Goal: Task Accomplishment & Management: Manage account settings

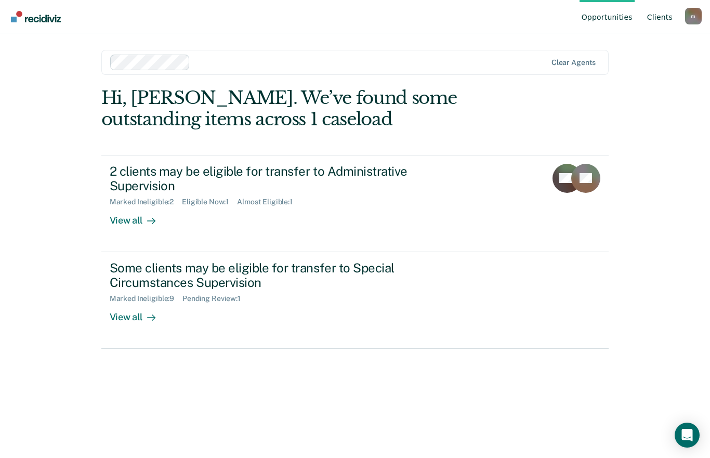
click at [655, 18] on link "Client s" at bounding box center [660, 16] width 30 height 33
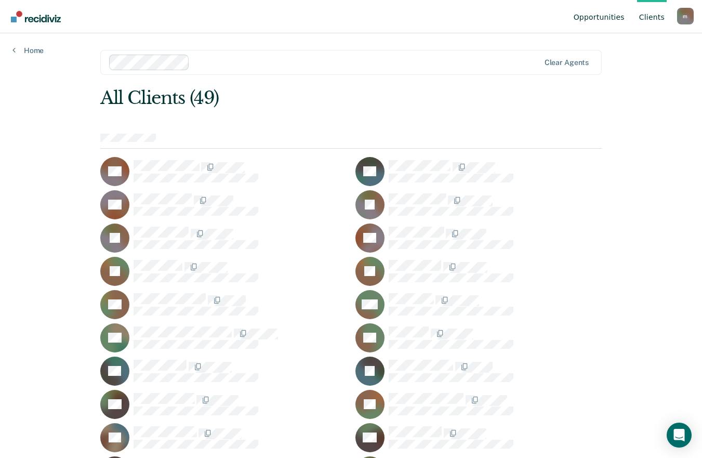
click at [608, 22] on link "Opportunities" at bounding box center [599, 16] width 55 height 33
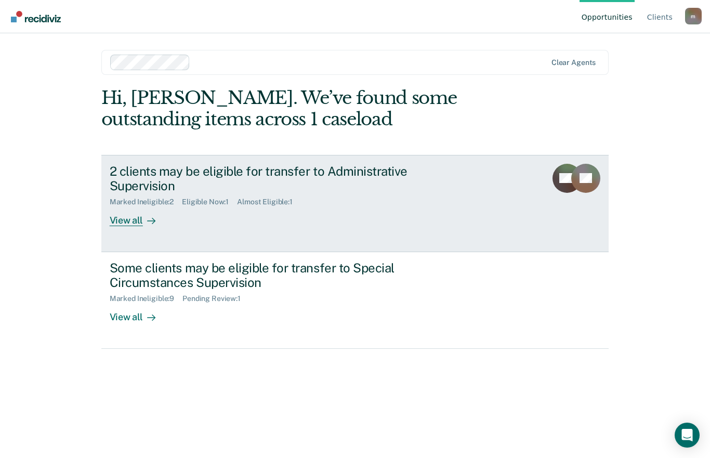
click at [156, 164] on div "2 clients may be eligible for transfer to Administrative Supervision" at bounding box center [292, 179] width 365 height 30
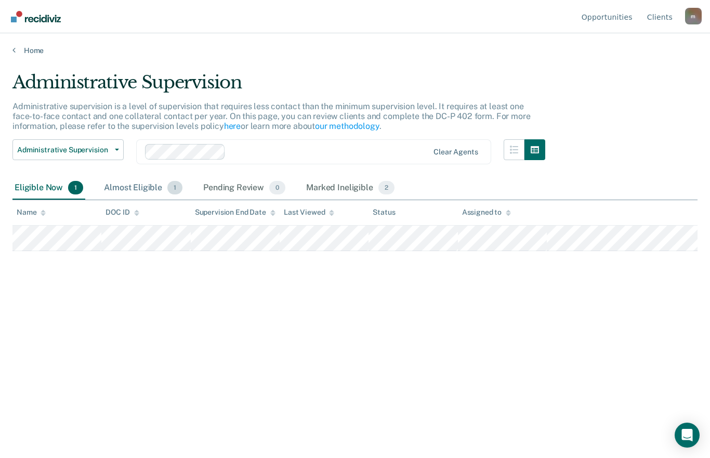
click at [126, 194] on div "Almost Eligible 1" at bounding box center [143, 188] width 83 height 23
click at [38, 189] on div "Eligible Now 1" at bounding box center [48, 188] width 73 height 23
click at [109, 183] on div "Almost Eligible 1" at bounding box center [143, 188] width 83 height 23
click at [224, 188] on div "Pending Review 0" at bounding box center [244, 188] width 86 height 23
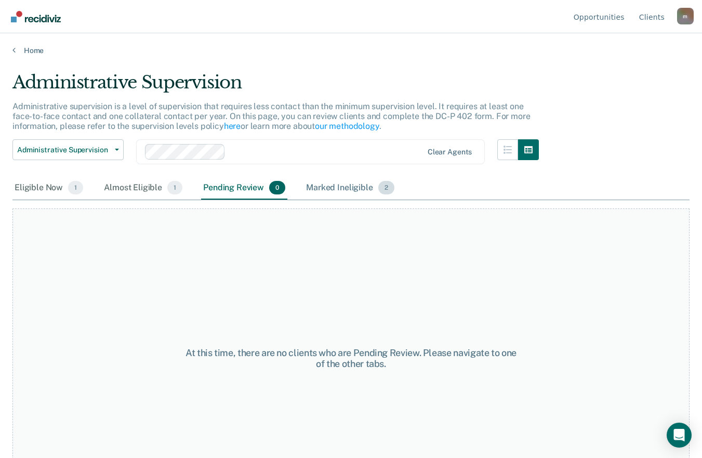
click at [330, 183] on div "Marked Ineligible 2" at bounding box center [350, 188] width 93 height 23
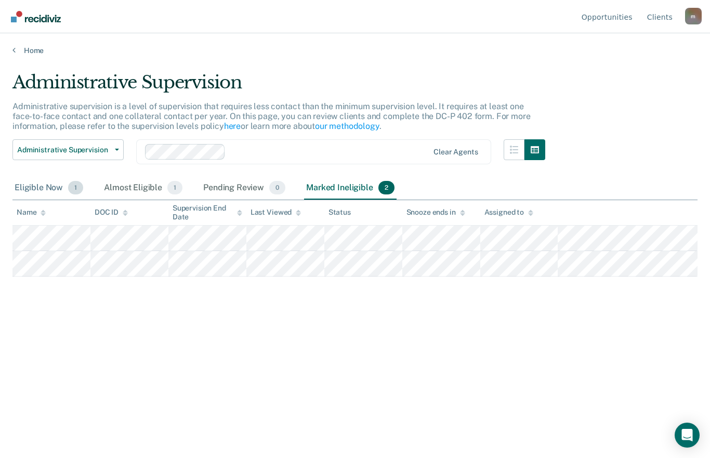
click at [37, 188] on div "Eligible Now 1" at bounding box center [48, 188] width 73 height 23
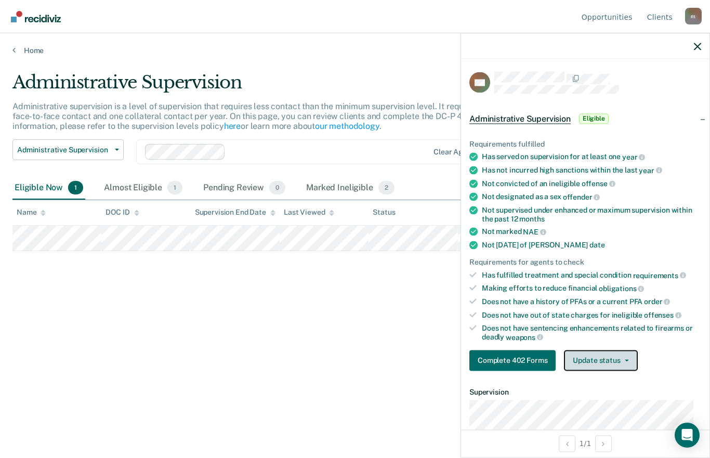
click at [614, 360] on button "Update status" at bounding box center [600, 360] width 73 height 21
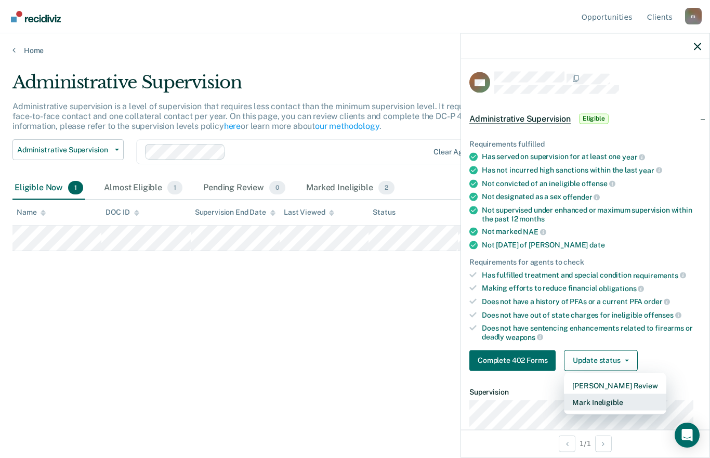
click at [625, 400] on button "Mark Ineligible" at bounding box center [615, 402] width 102 height 17
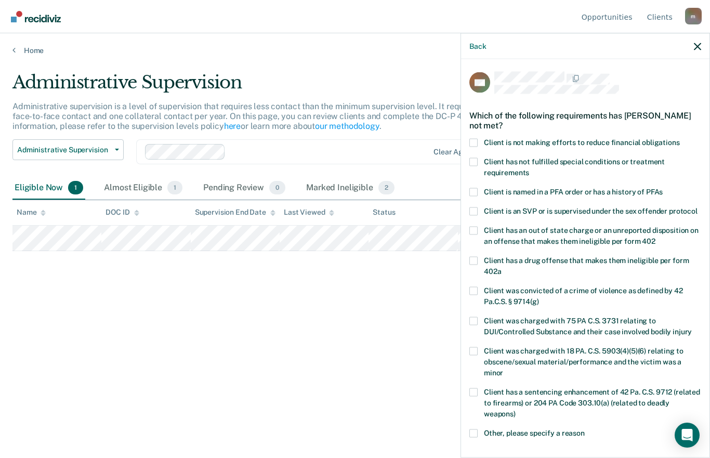
click at [522, 145] on label "Client is not making efforts to reduce financial obligations" at bounding box center [586, 143] width 232 height 11
click at [680, 138] on input "Client is not making efforts to reduce financial obligations" at bounding box center [680, 138] width 0 height 0
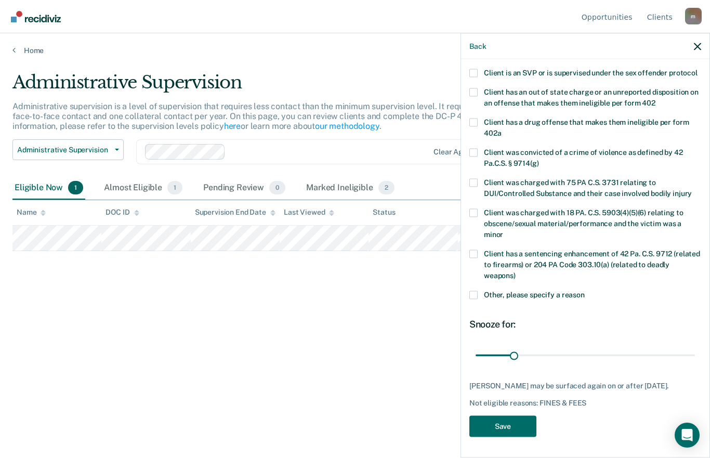
scroll to position [157, 0]
drag, startPoint x: 508, startPoint y: 337, endPoint x: 547, endPoint y: 345, distance: 39.8
type input "60"
click at [547, 346] on input "range" at bounding box center [585, 355] width 219 height 18
click at [514, 429] on button "Save" at bounding box center [503, 425] width 67 height 21
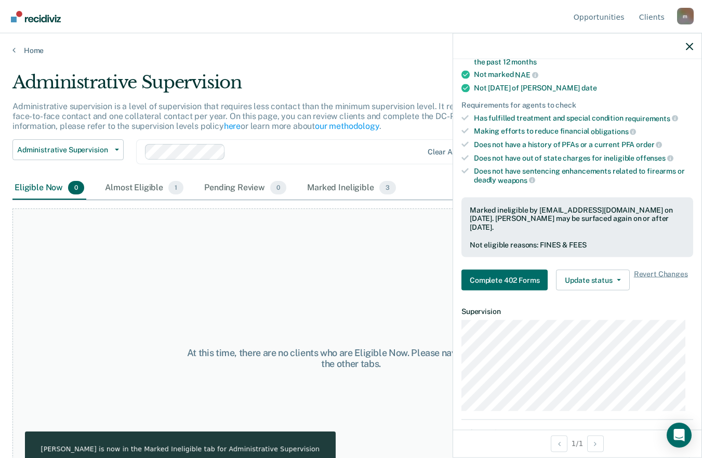
click at [679, 48] on div at bounding box center [577, 46] width 249 height 26
click at [695, 46] on div at bounding box center [577, 46] width 249 height 26
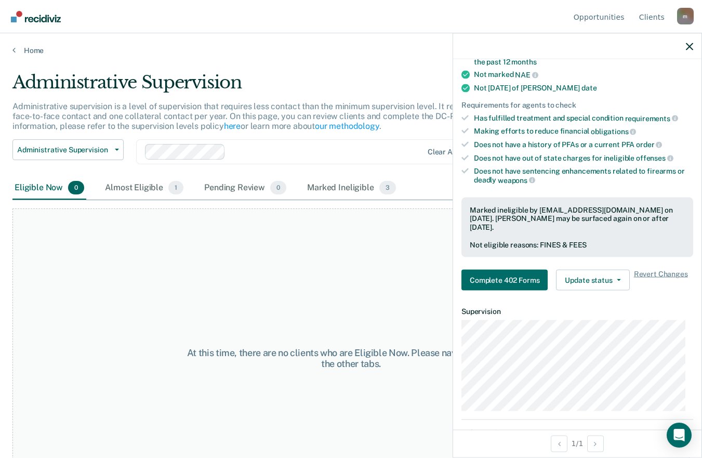
click at [683, 42] on div at bounding box center [577, 46] width 249 height 26
click at [688, 46] on icon "button" at bounding box center [689, 46] width 7 height 7
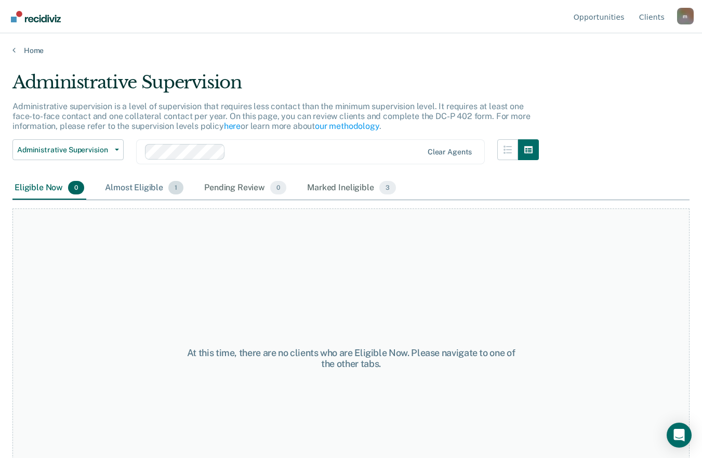
click at [147, 184] on div "Almost Eligible 1" at bounding box center [144, 188] width 83 height 23
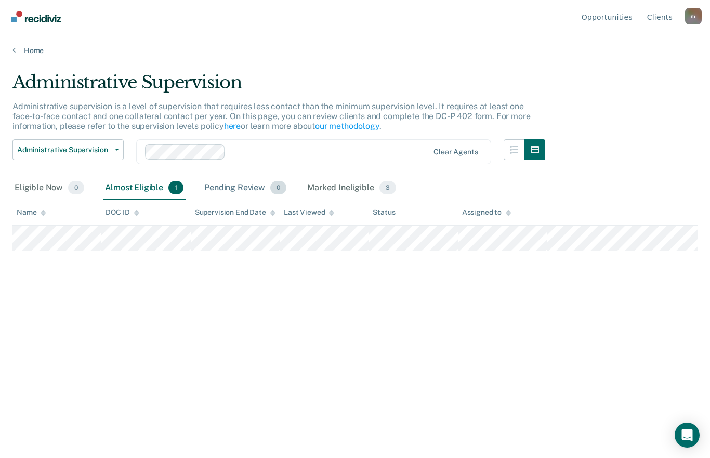
click at [207, 184] on div "Pending Review 0" at bounding box center [245, 188] width 86 height 23
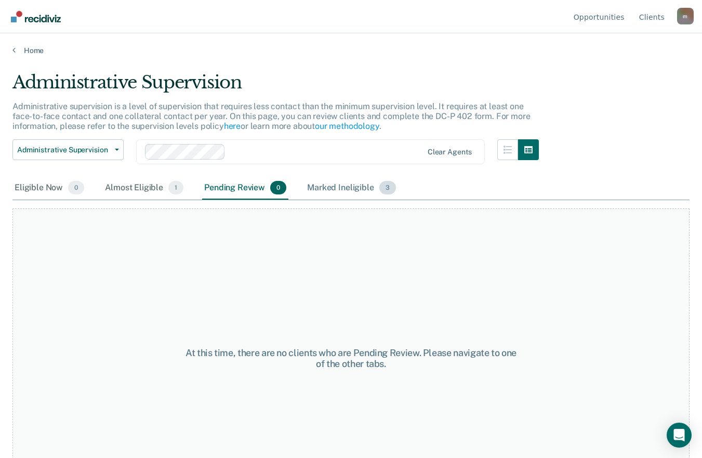
click at [311, 182] on div "Marked Ineligible 3" at bounding box center [351, 188] width 93 height 23
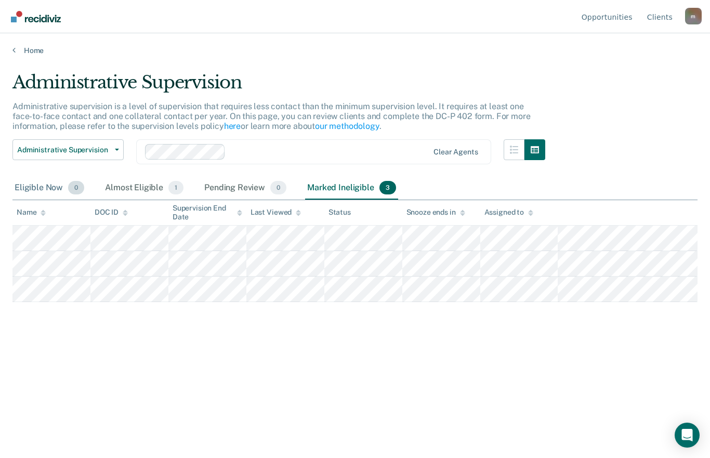
click at [38, 193] on div "Eligible Now 0" at bounding box center [49, 188] width 74 height 23
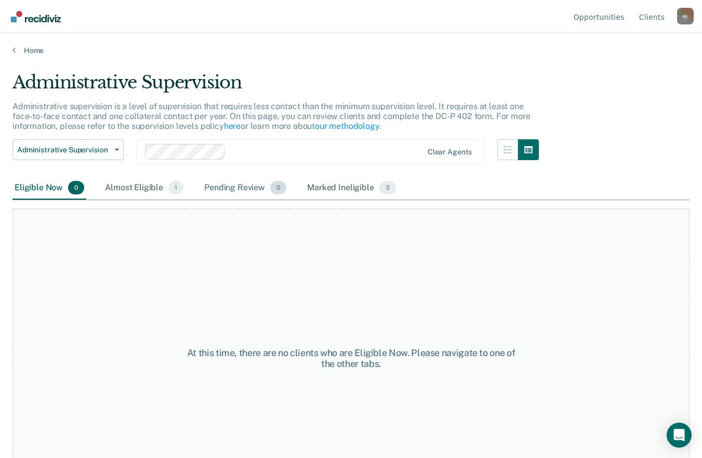
click at [253, 186] on div "Pending Review 0" at bounding box center [245, 188] width 86 height 23
click at [139, 185] on div "Almost Eligible 1" at bounding box center [144, 188] width 83 height 23
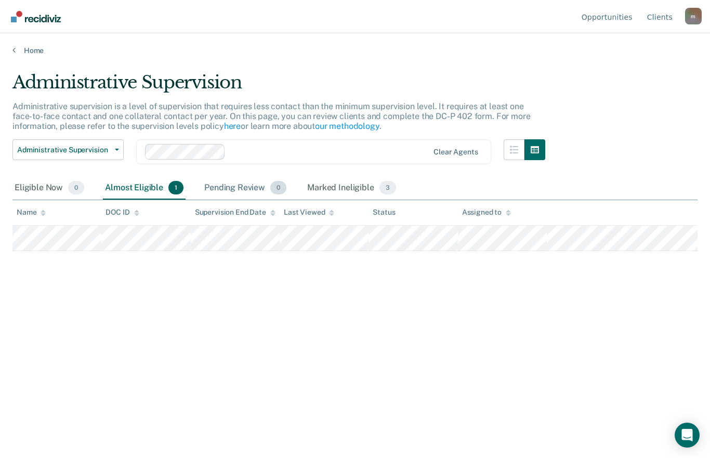
click at [226, 190] on div "Pending Review 0" at bounding box center [245, 188] width 86 height 23
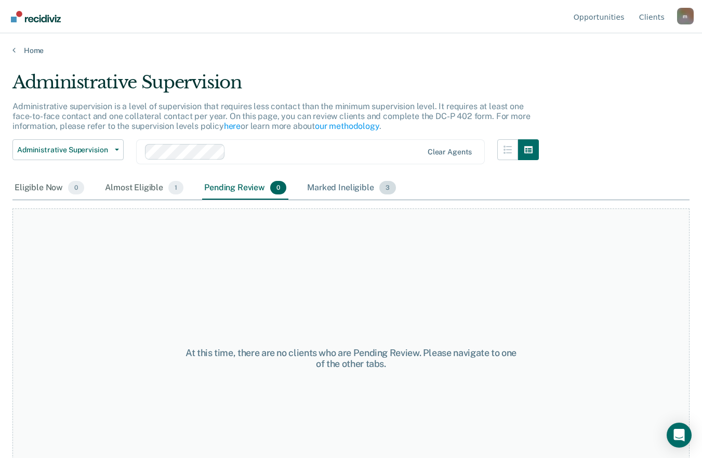
click at [342, 188] on div "Marked Ineligible 3" at bounding box center [351, 188] width 93 height 23
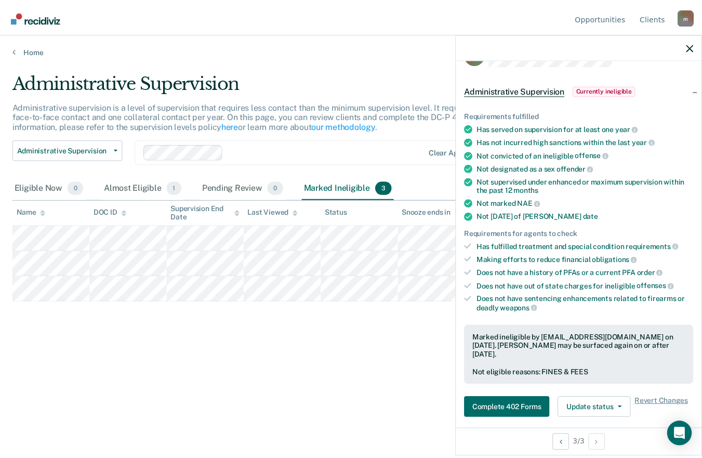
scroll to position [0, 0]
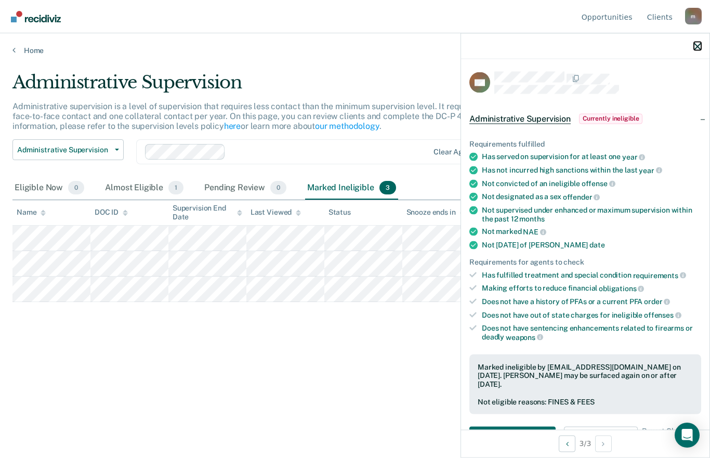
click at [700, 43] on icon "button" at bounding box center [697, 46] width 7 height 7
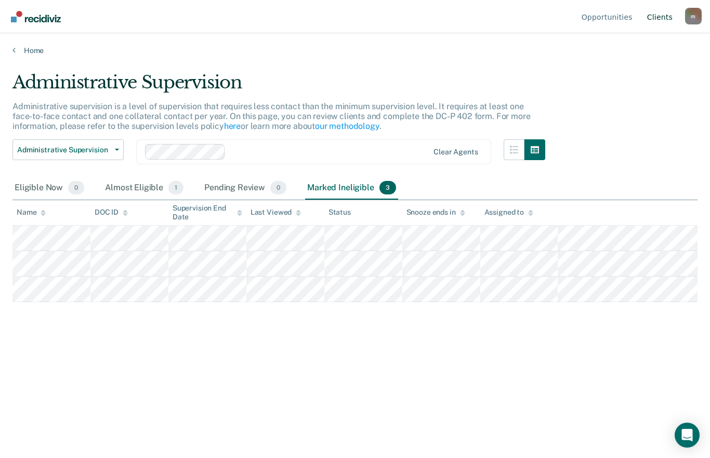
click at [665, 19] on link "Client s" at bounding box center [660, 16] width 30 height 33
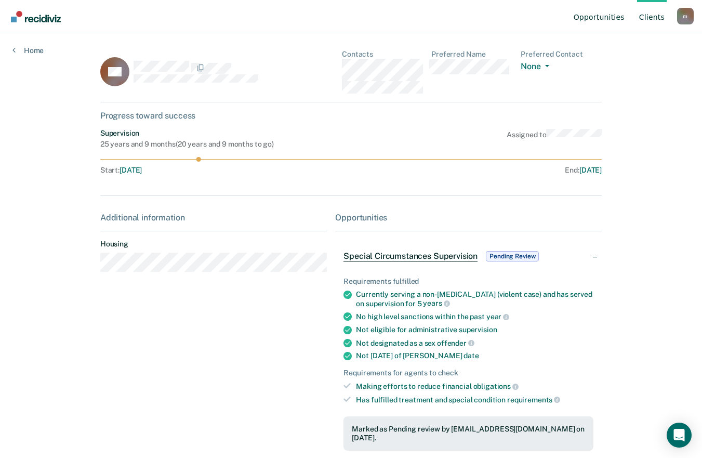
click at [617, 20] on link "Opportunities" at bounding box center [599, 16] width 55 height 33
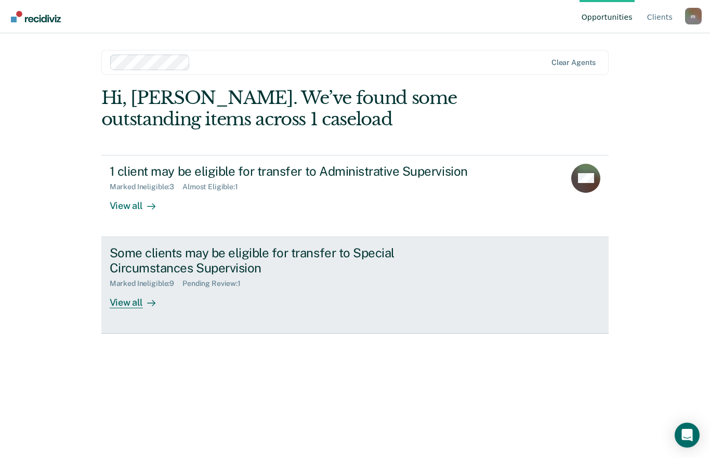
click at [162, 288] on div "Marked Ineligible : 9" at bounding box center [146, 283] width 73 height 9
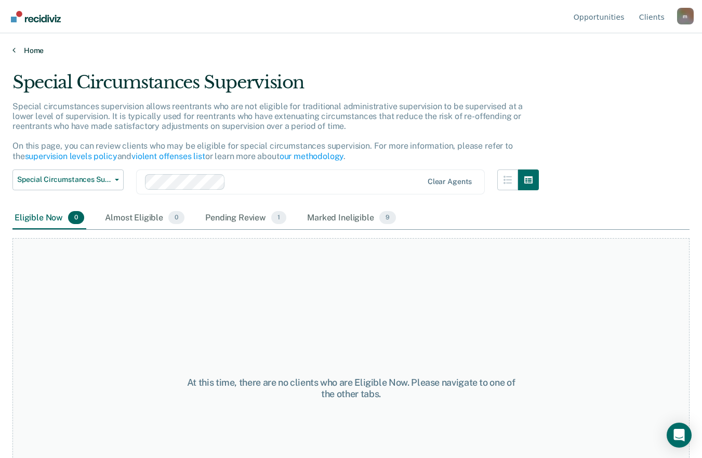
click at [21, 49] on link "Home" at bounding box center [350, 50] width 677 height 9
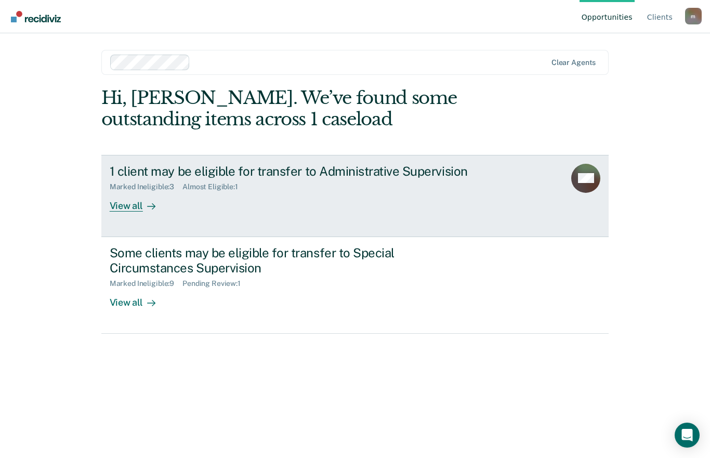
click at [246, 197] on div "1 client may be eligible for transfer to Administrative Supervision Marked Inel…" at bounding box center [305, 188] width 390 height 48
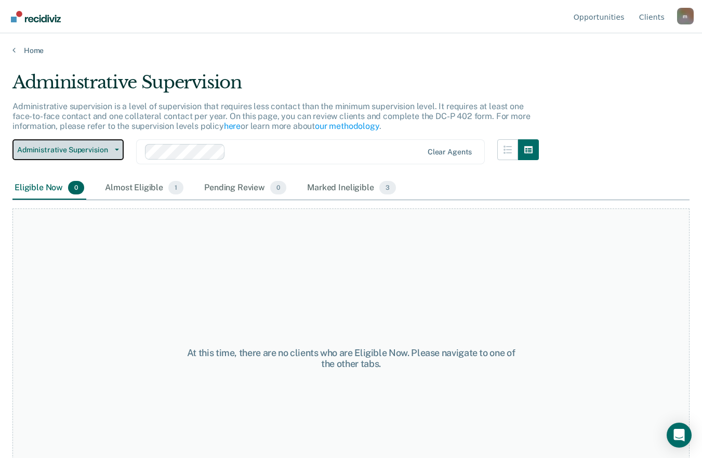
click at [105, 154] on span "Administrative Supervision" at bounding box center [64, 150] width 94 height 9
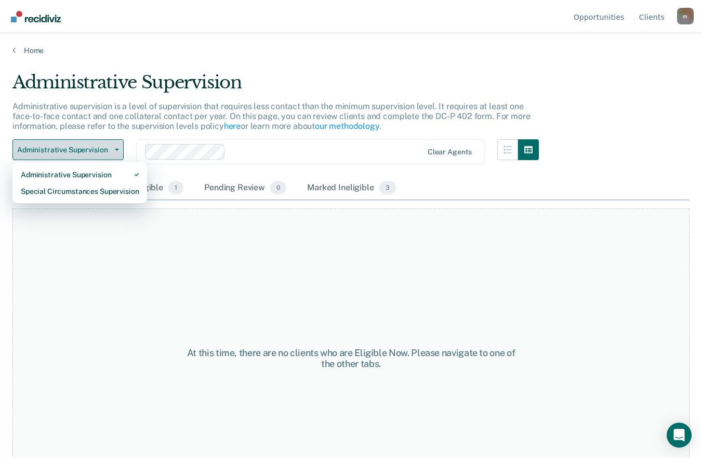
click at [105, 154] on span "Administrative Supervision" at bounding box center [64, 150] width 94 height 9
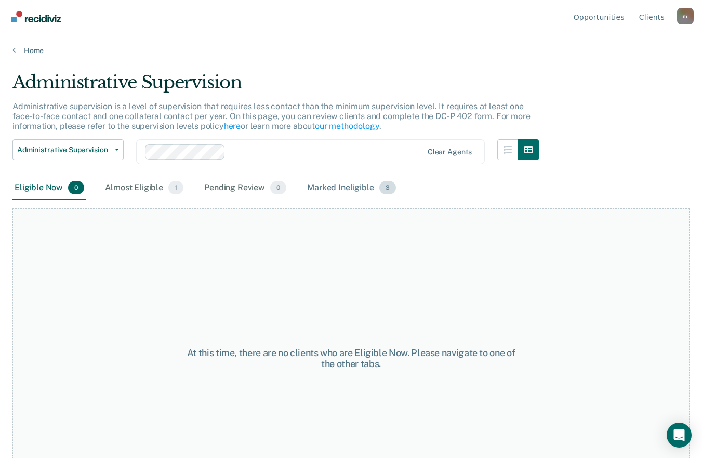
click at [323, 182] on div "Marked Ineligible 3" at bounding box center [351, 188] width 93 height 23
